Goal: Transaction & Acquisition: Subscribe to service/newsletter

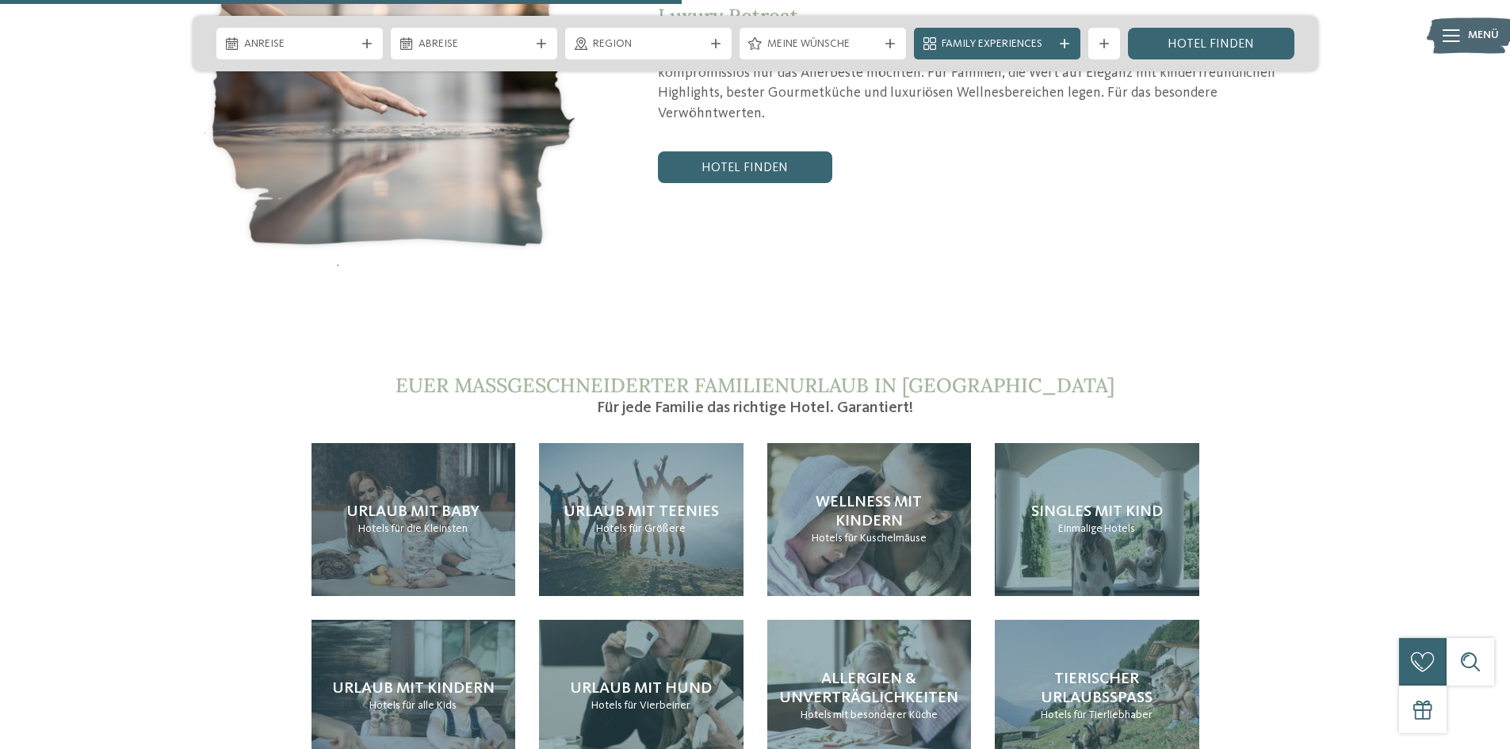
scroll to position [3408, 0]
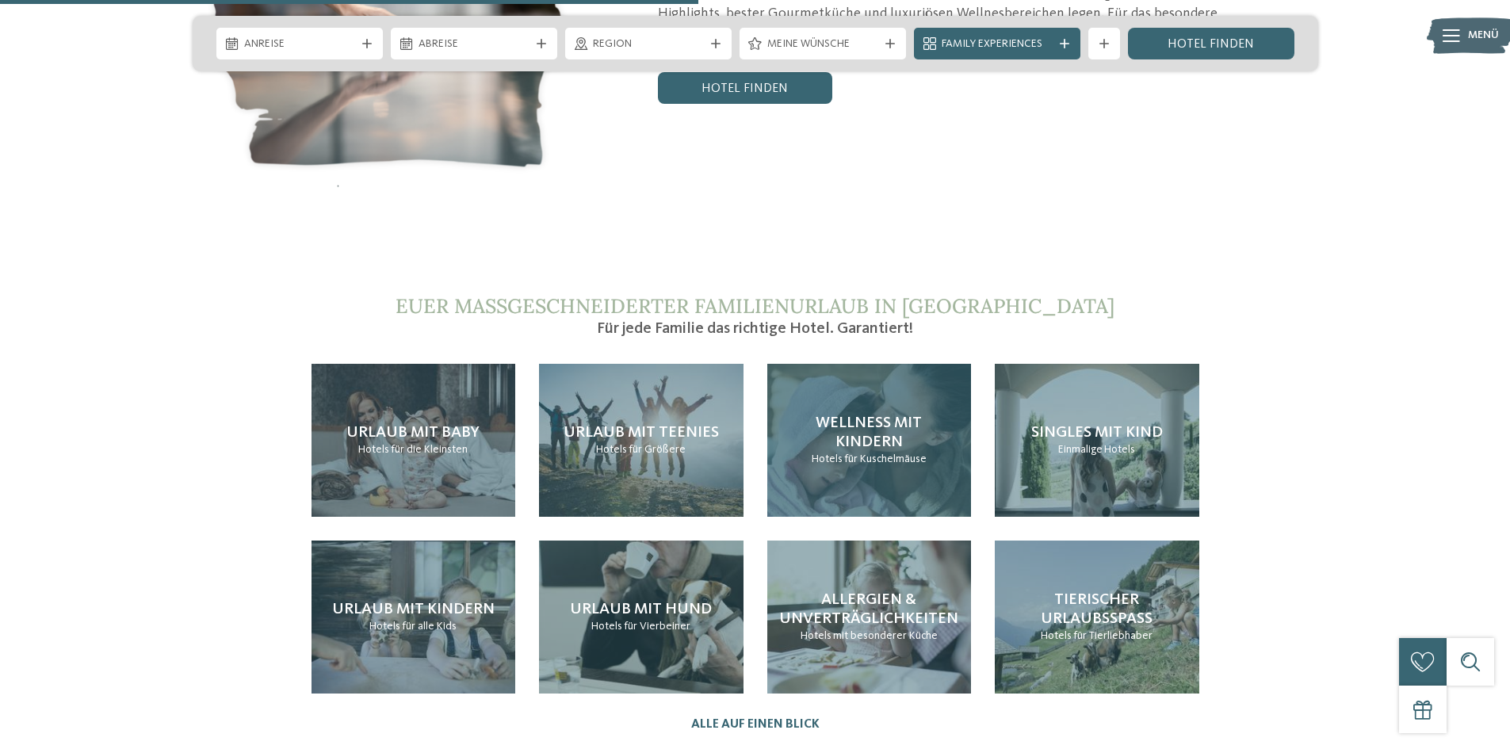
click at [843, 415] on span "Wellness mit Kindern" at bounding box center [869, 432] width 106 height 35
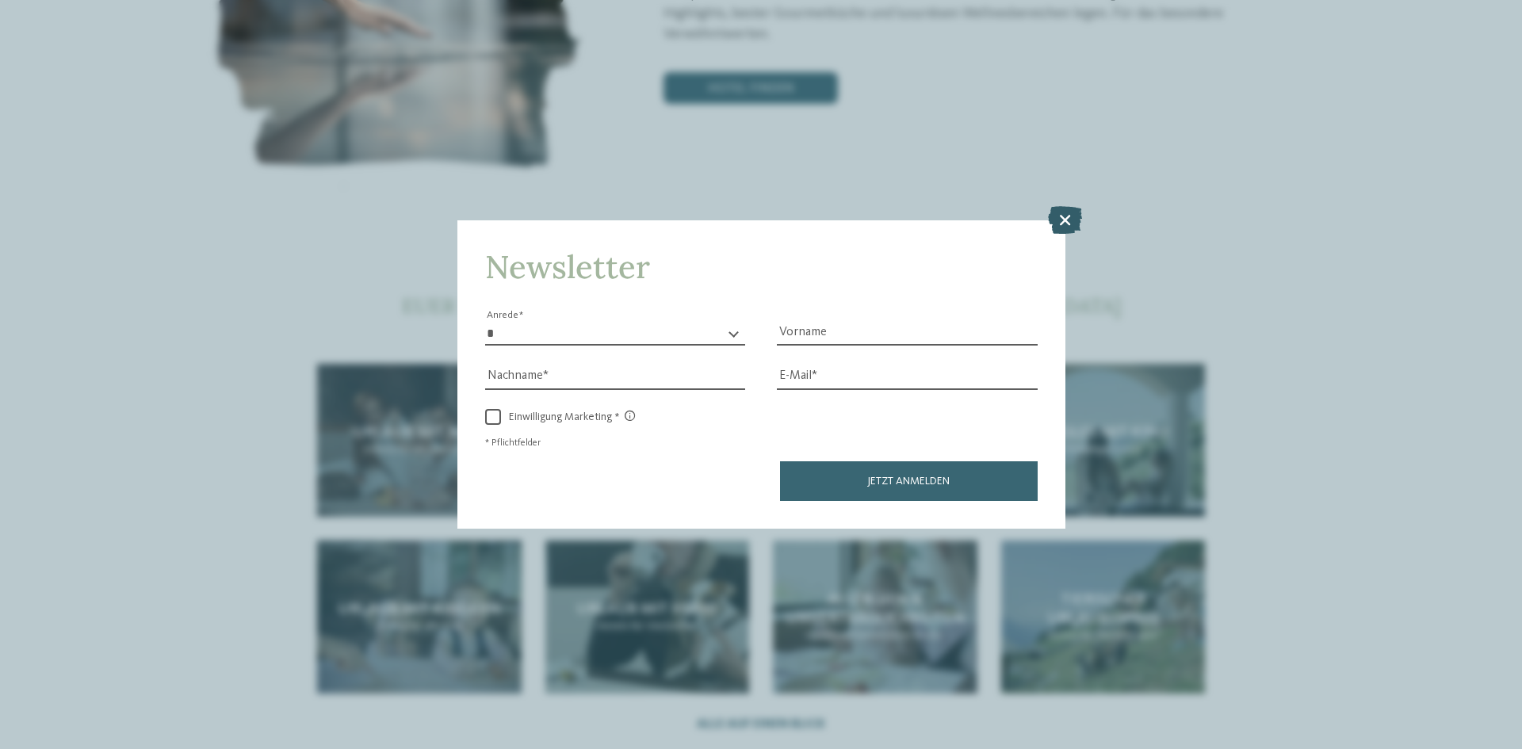
click at [1067, 213] on icon at bounding box center [1065, 220] width 34 height 28
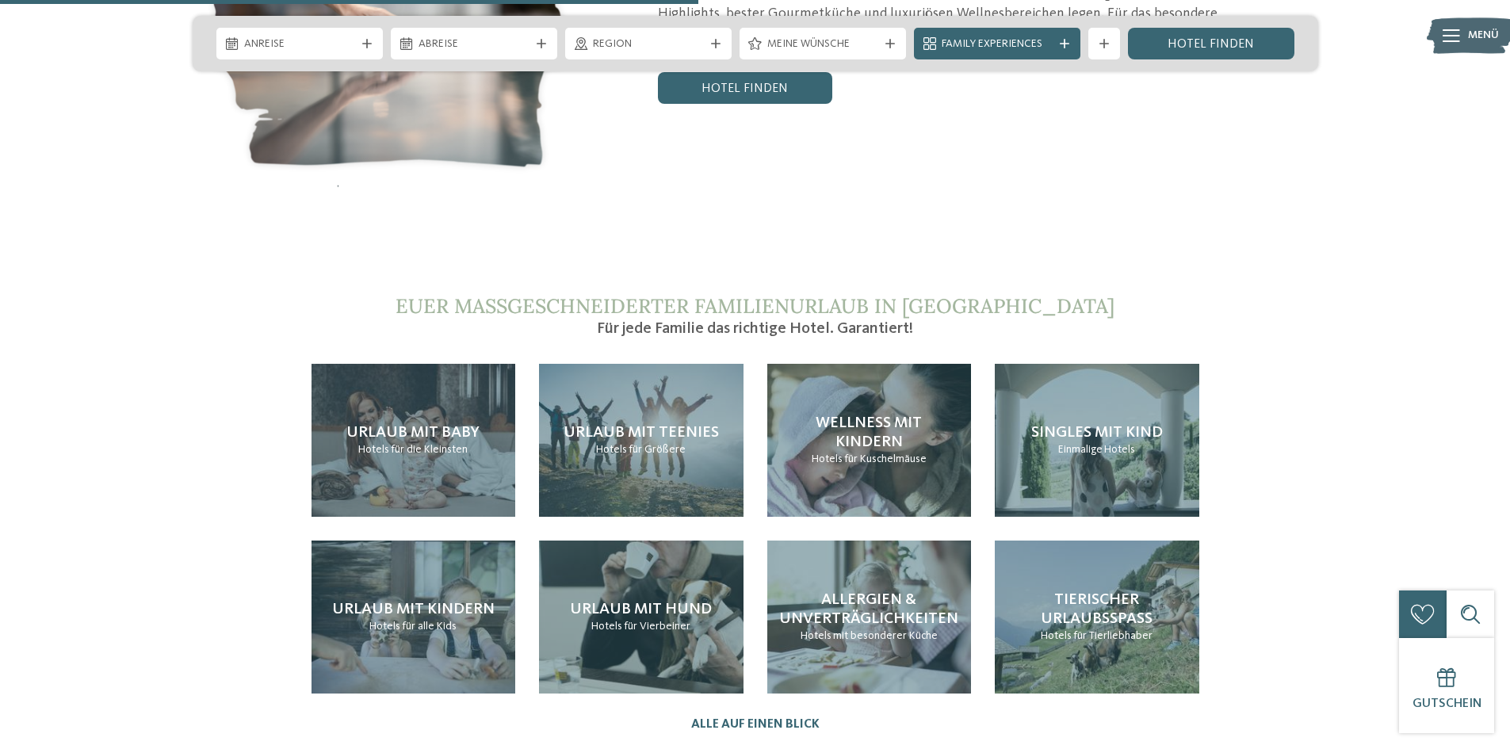
scroll to position [2853, 0]
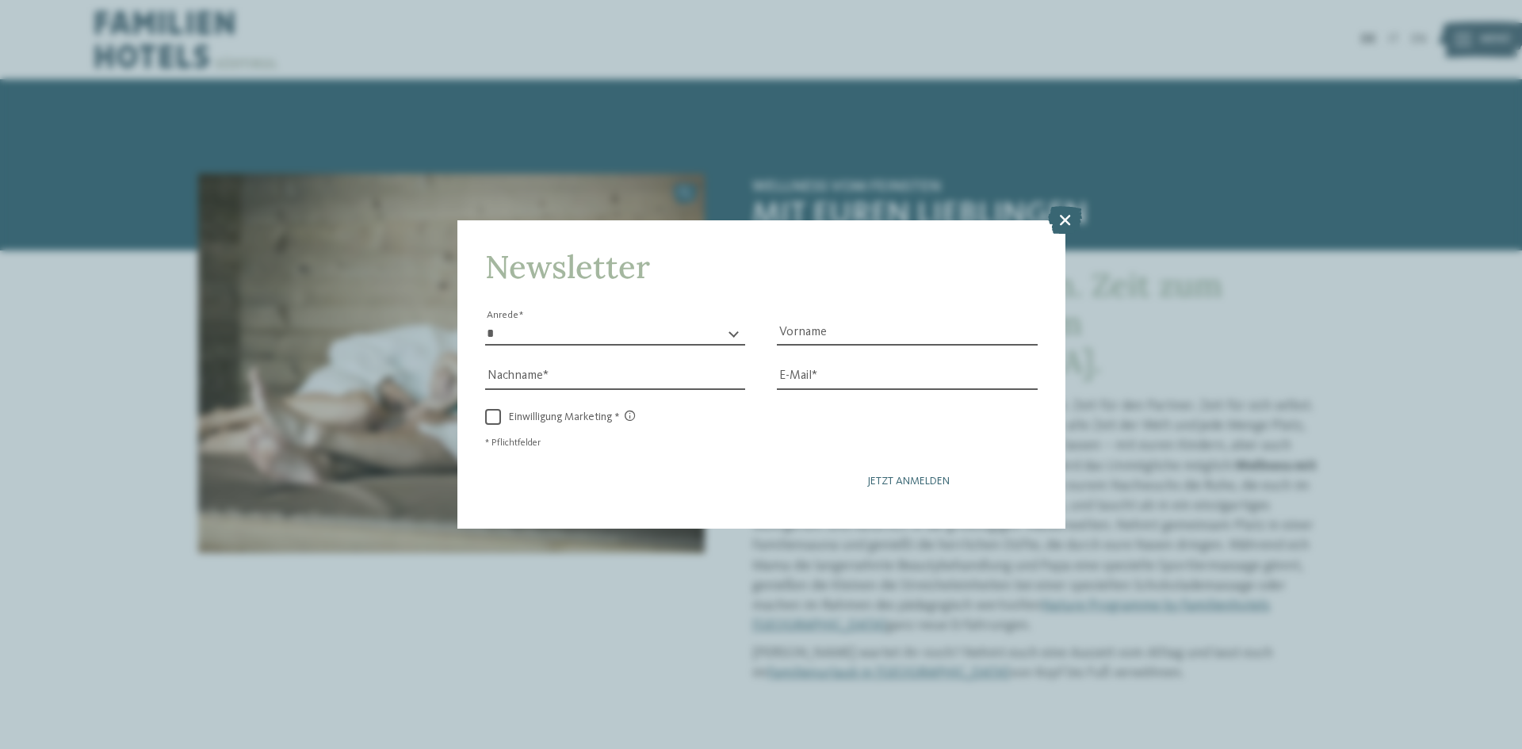
click at [900, 481] on span "Jetzt anmelden" at bounding box center [908, 481] width 82 height 11
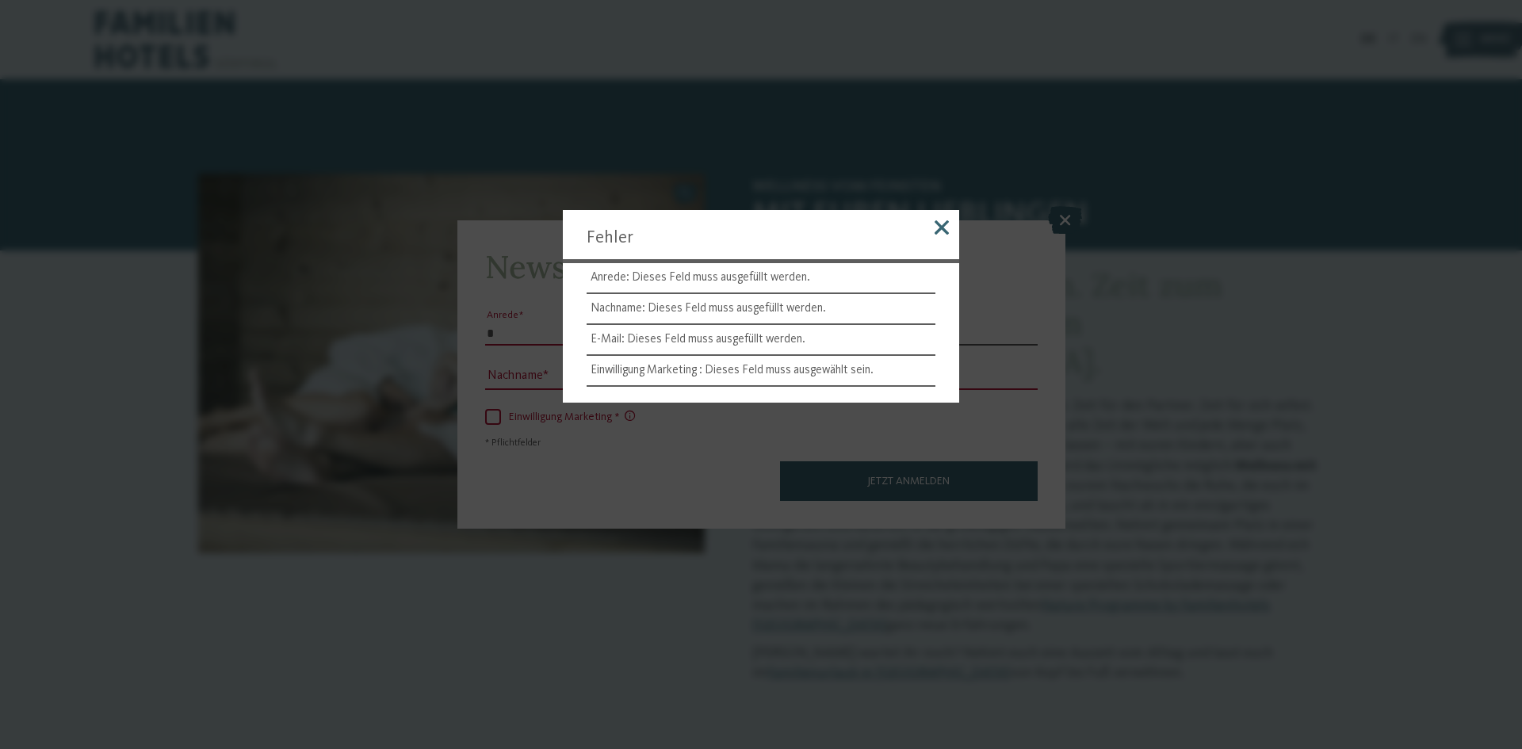
click at [942, 220] on div at bounding box center [941, 230] width 35 height 40
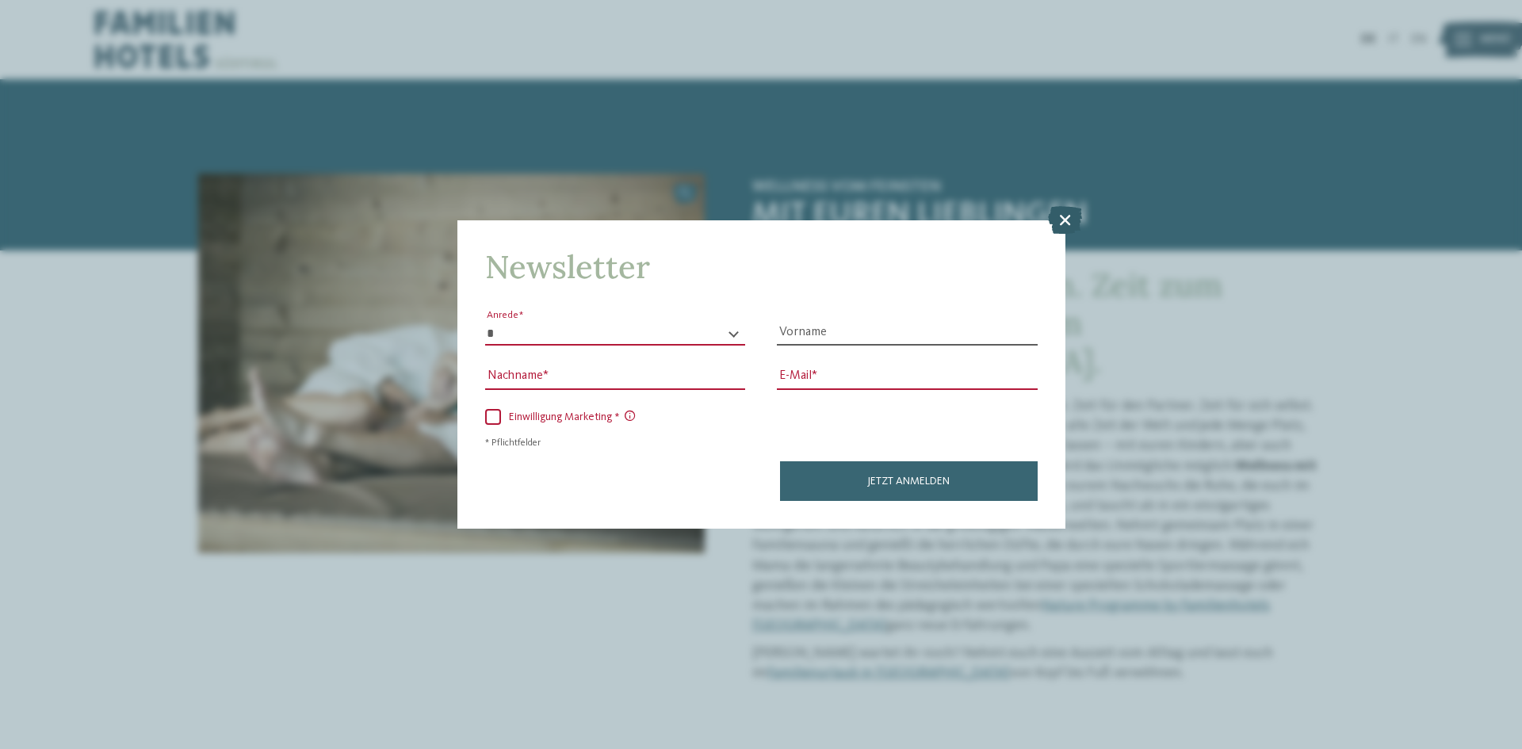
click at [1070, 213] on icon at bounding box center [1065, 220] width 34 height 28
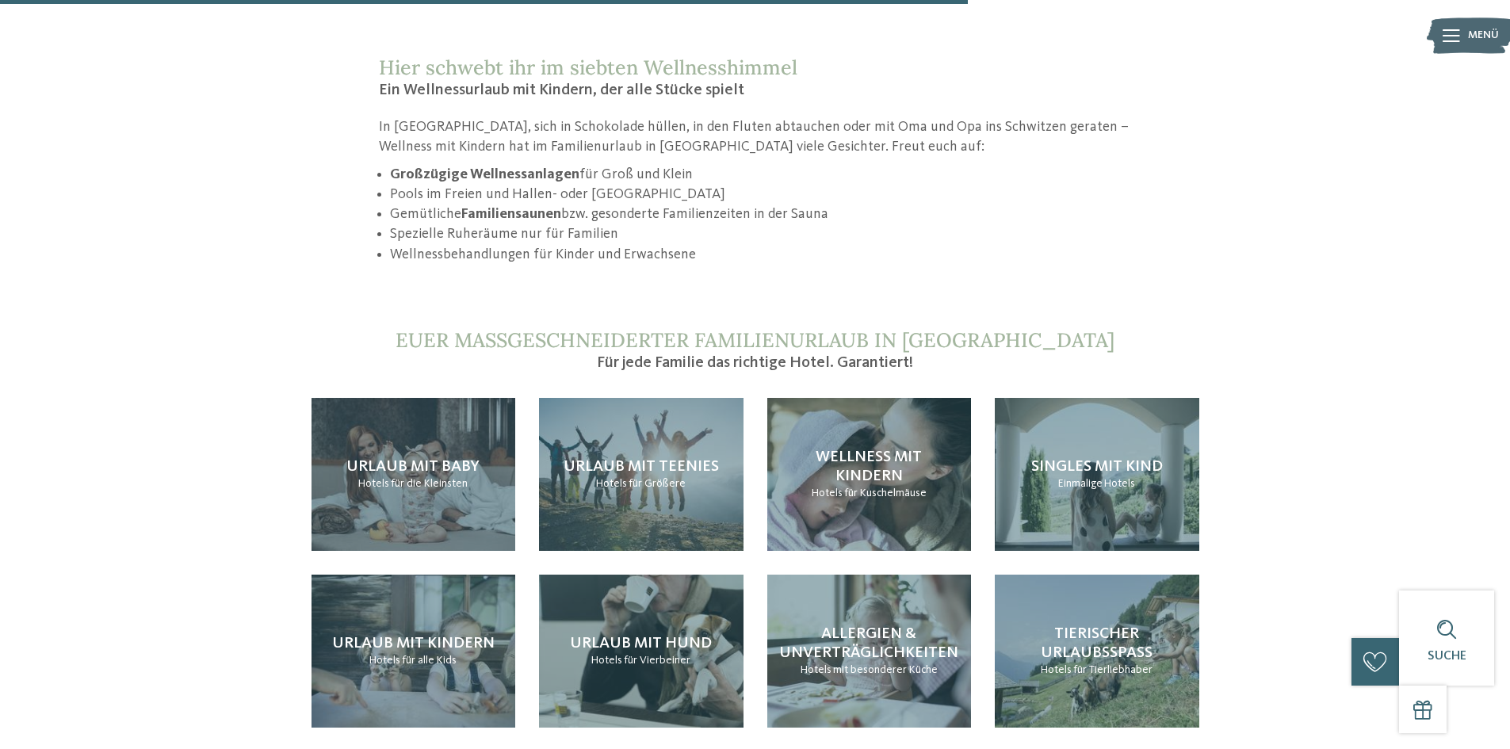
scroll to position [1506, 0]
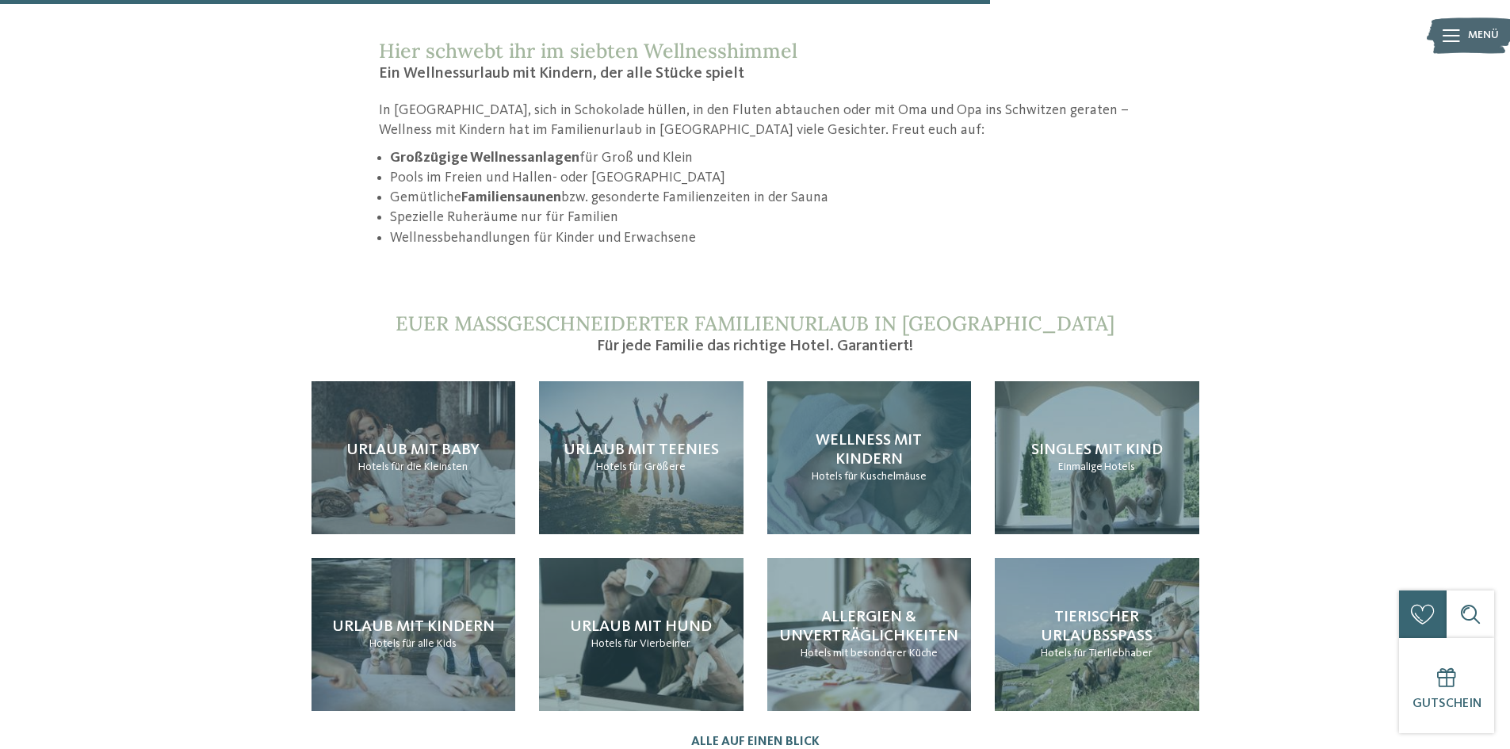
click at [867, 431] on h4 "Wellness mit Kindern" at bounding box center [869, 450] width 173 height 38
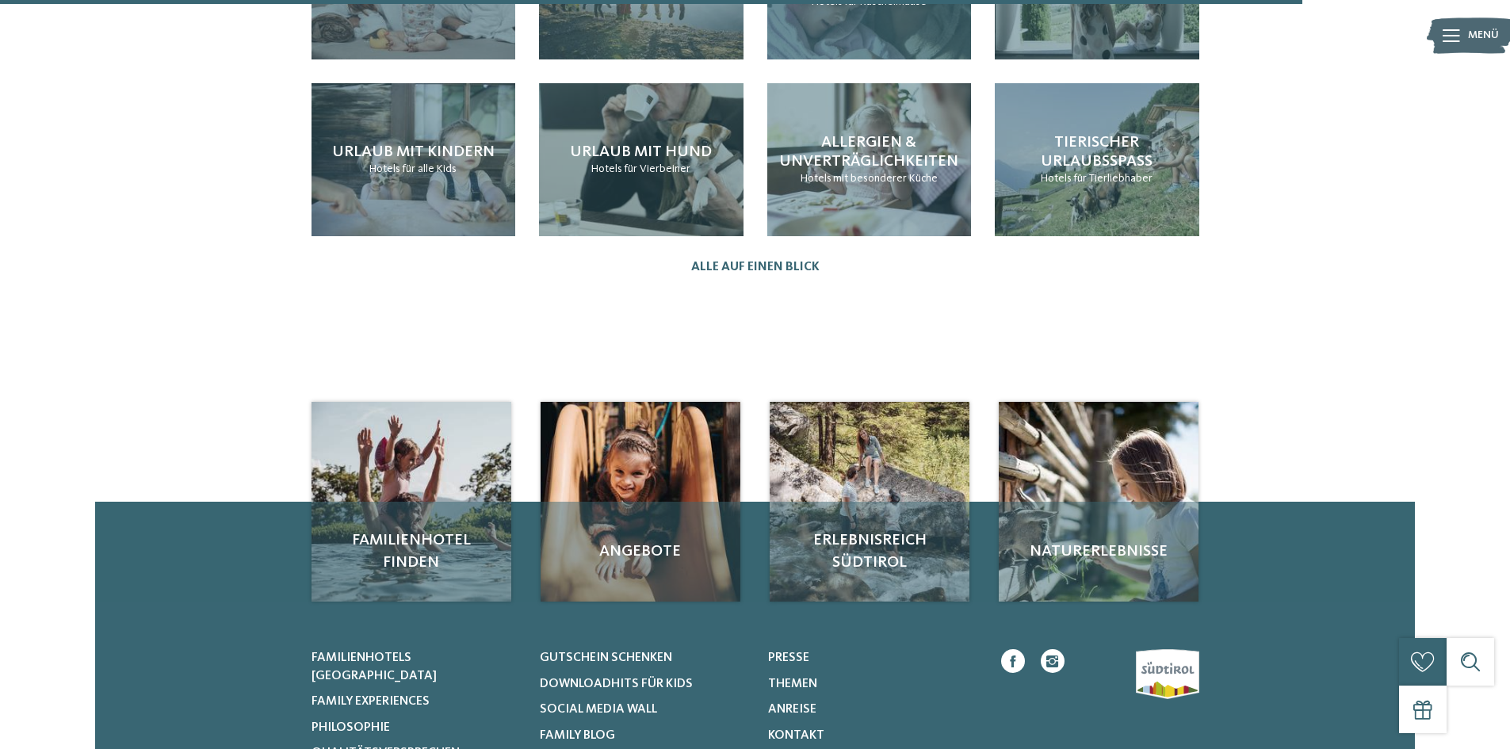
scroll to position [1982, 0]
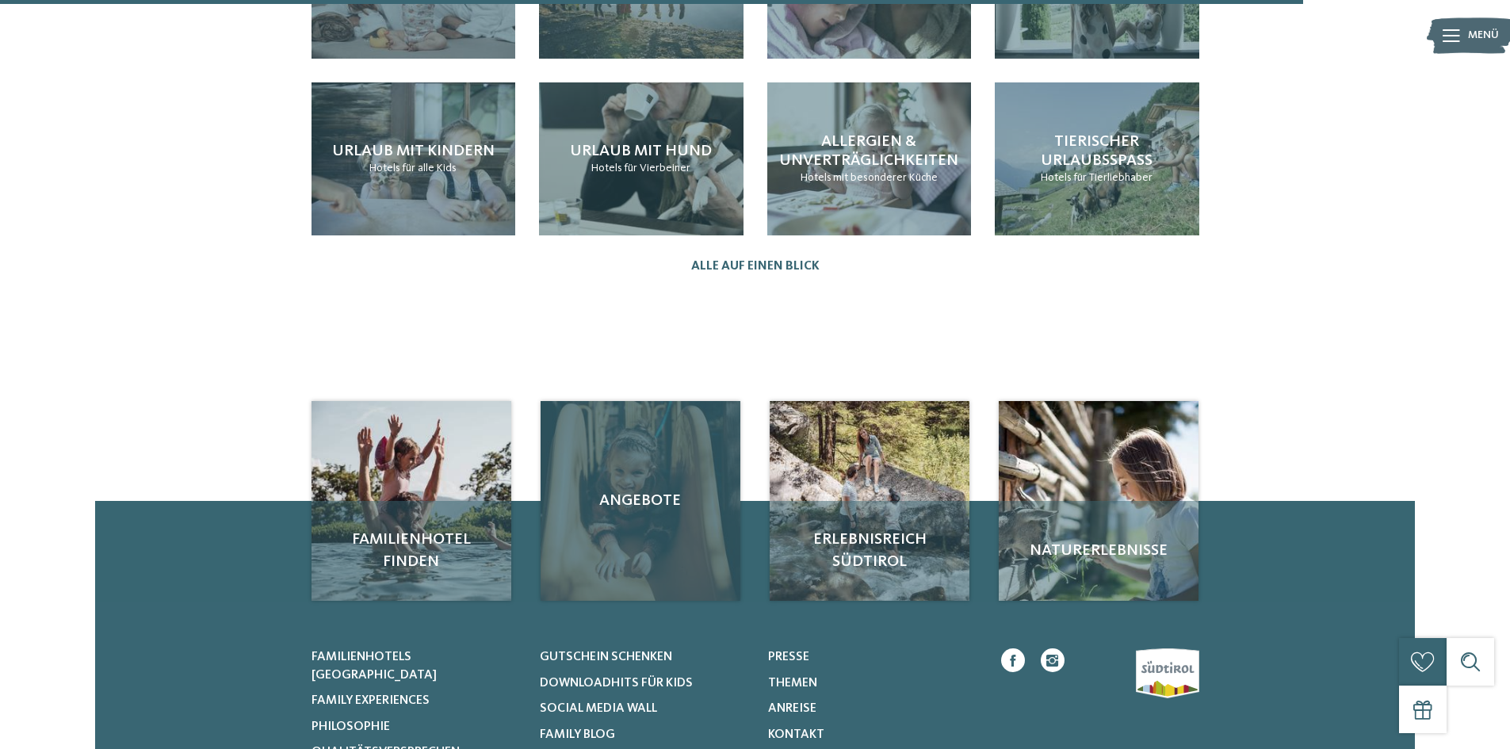
click at [663, 490] on span "Angebote" at bounding box center [640, 501] width 168 height 22
